Goal: Navigation & Orientation: Understand site structure

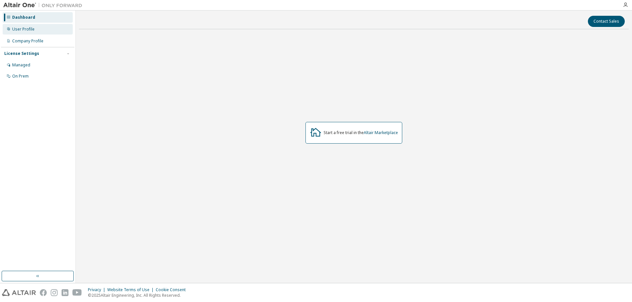
click at [27, 27] on div "User Profile" at bounding box center [23, 29] width 22 height 5
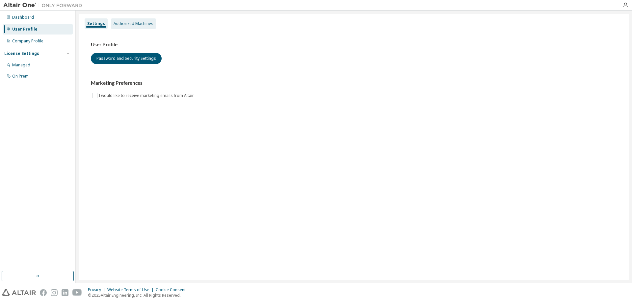
click at [146, 22] on div "Authorized Machines" at bounding box center [134, 23] width 40 height 5
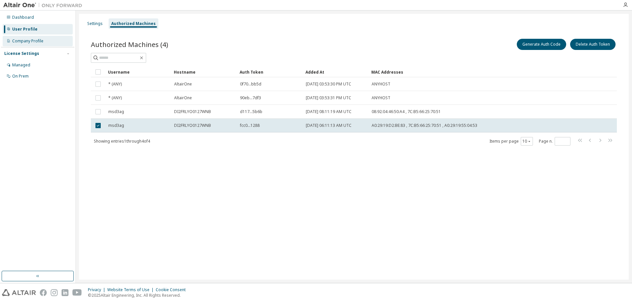
click at [39, 40] on div "Company Profile" at bounding box center [27, 41] width 31 height 5
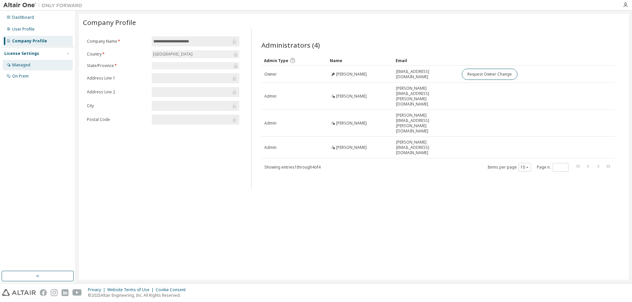
click at [27, 65] on div "Managed" at bounding box center [21, 65] width 18 height 5
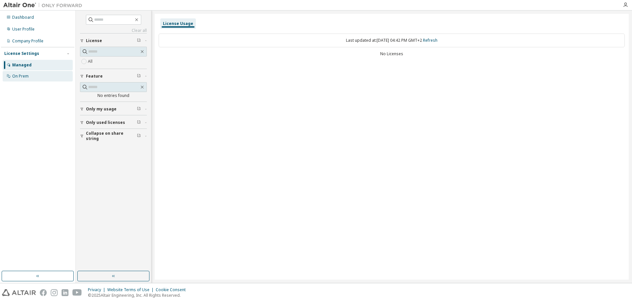
click at [27, 74] on div "On Prem" at bounding box center [20, 76] width 16 height 5
